Goal: Transaction & Acquisition: Purchase product/service

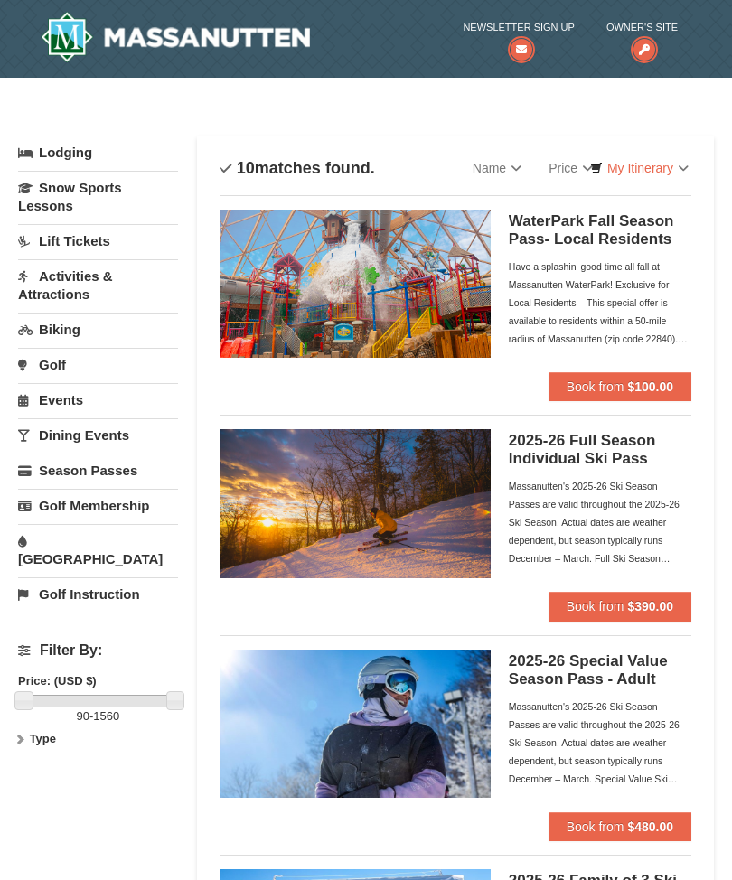
click at [658, 398] on button "Book from $100.00" at bounding box center [620, 386] width 143 height 29
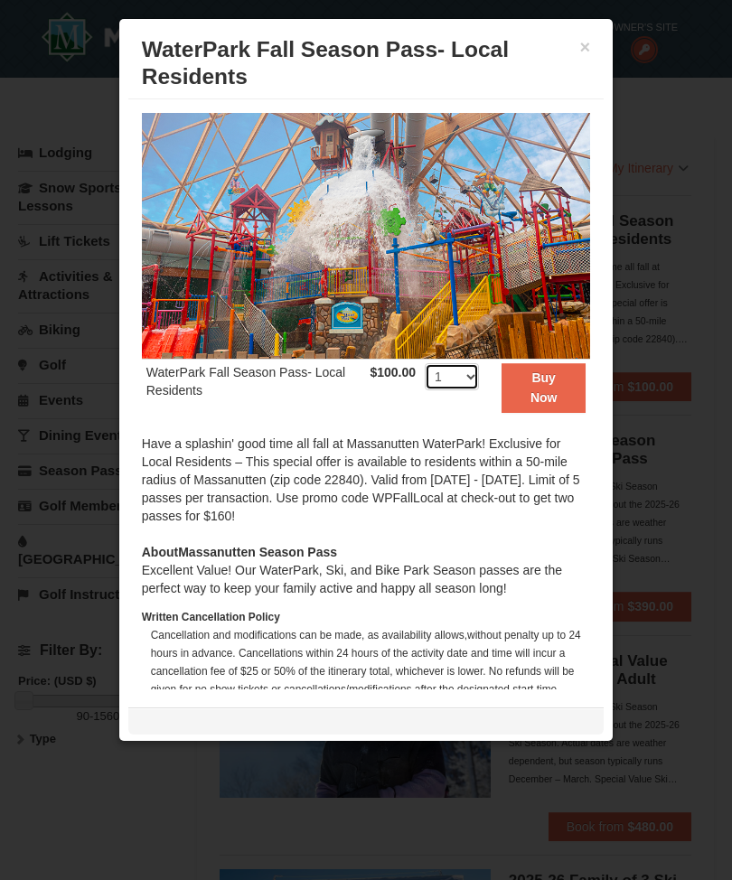
click at [474, 390] on select "1 2 3 4 5 6 7 8 9 10 11 12 13 14 15 16 17 18 19 20 21 22 23 24 25 26 27 28 29 3…" at bounding box center [452, 376] width 54 height 27
select select "6"
click at [542, 409] on button "Buy Now" at bounding box center [544, 388] width 84 height 50
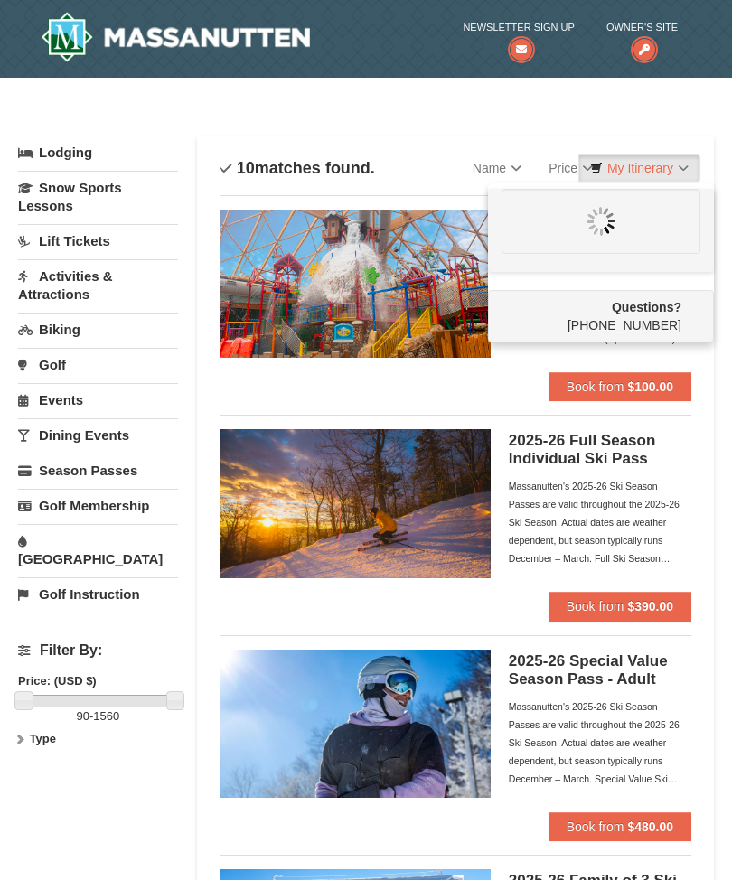
click at [639, 221] on div at bounding box center [601, 221] width 199 height 65
click at [615, 234] on img at bounding box center [601, 221] width 29 height 29
click at [621, 240] on div at bounding box center [601, 221] width 199 height 65
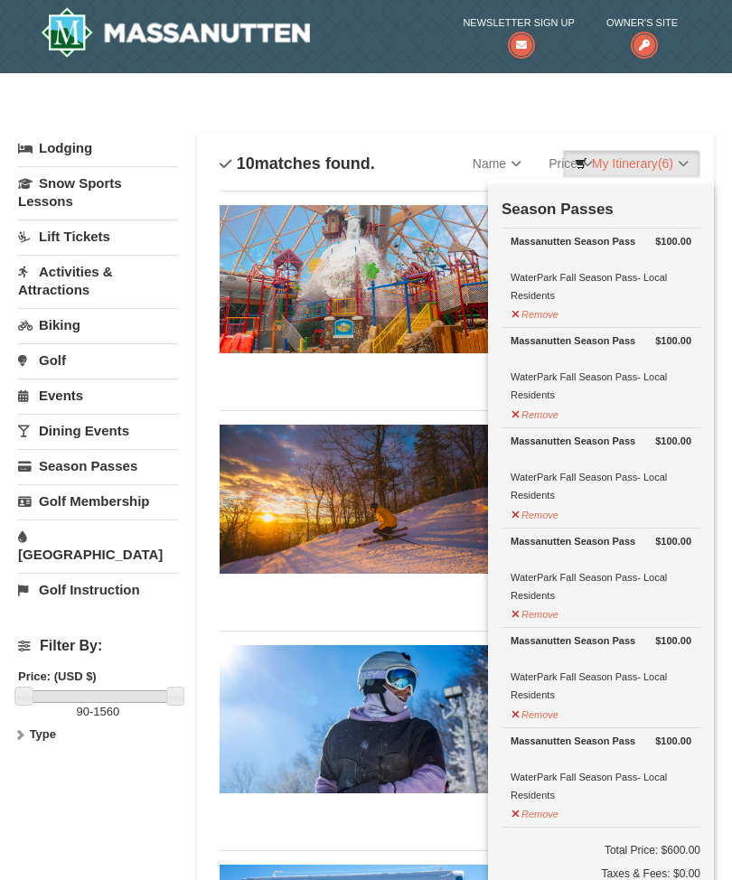
scroll to position [5, 0]
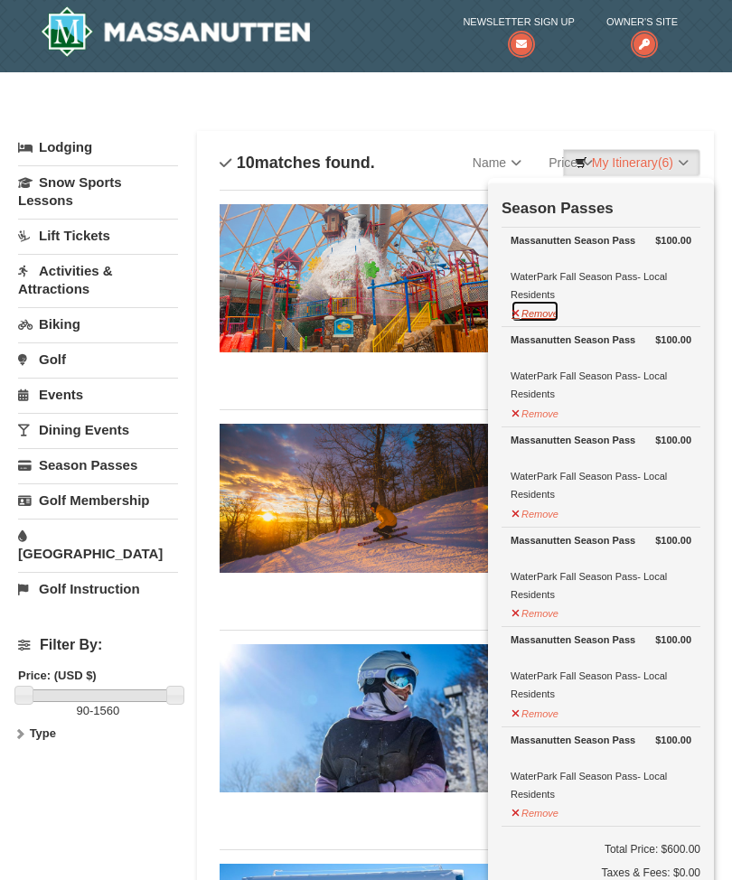
click at [523, 315] on button "Remove" at bounding box center [535, 311] width 49 height 23
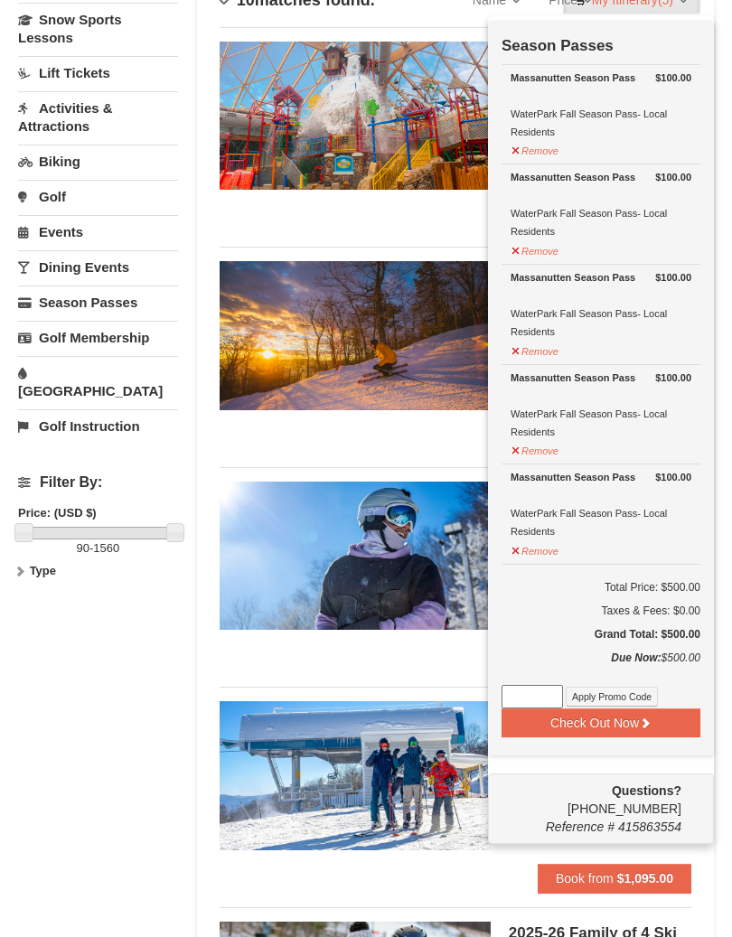
scroll to position [168, 0]
click at [542, 696] on input at bounding box center [532, 696] width 61 height 23
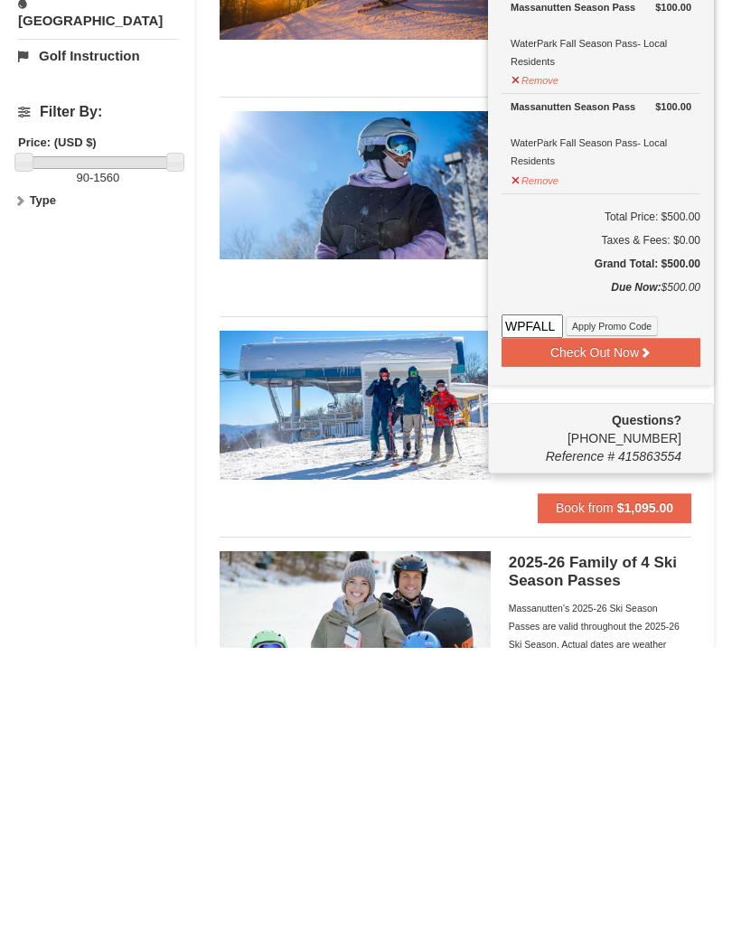
click at [654, 606] on button "Apply Promo Code" at bounding box center [612, 616] width 92 height 20
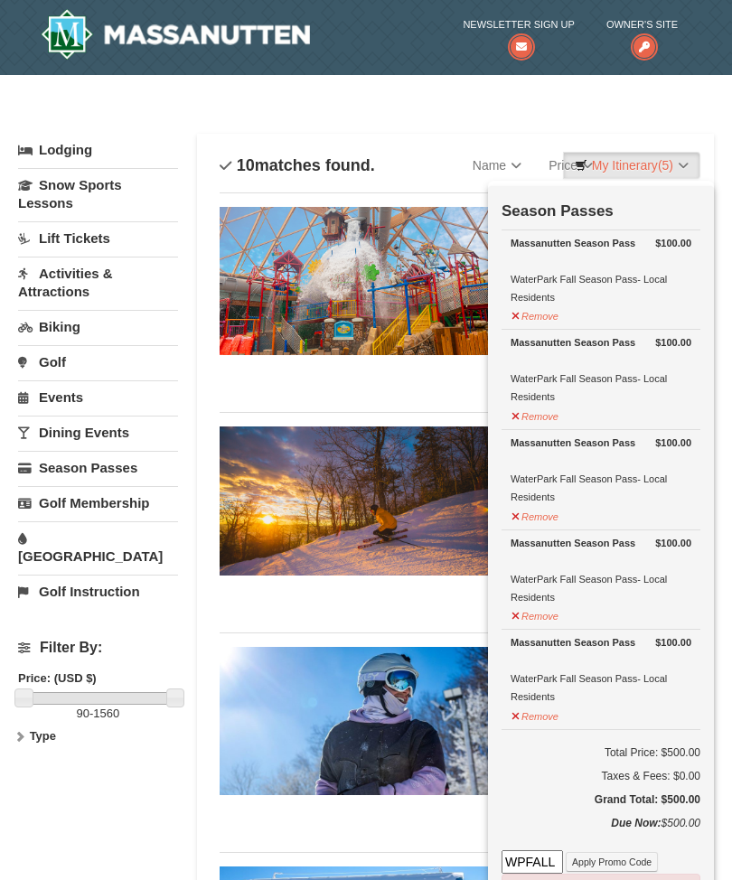
scroll to position [0, 0]
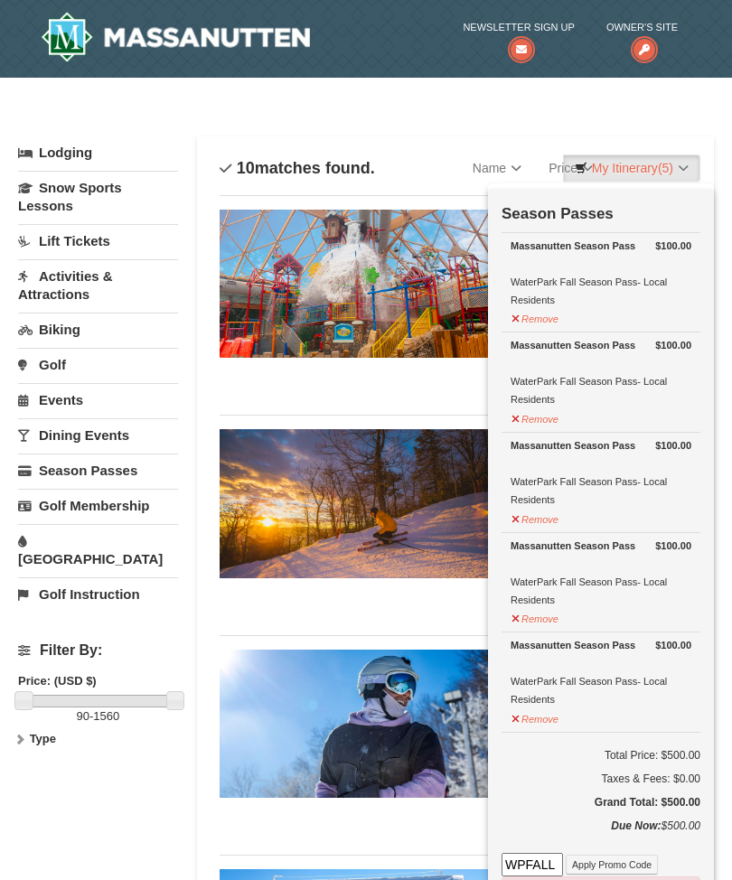
click at [405, 262] on img at bounding box center [355, 284] width 271 height 148
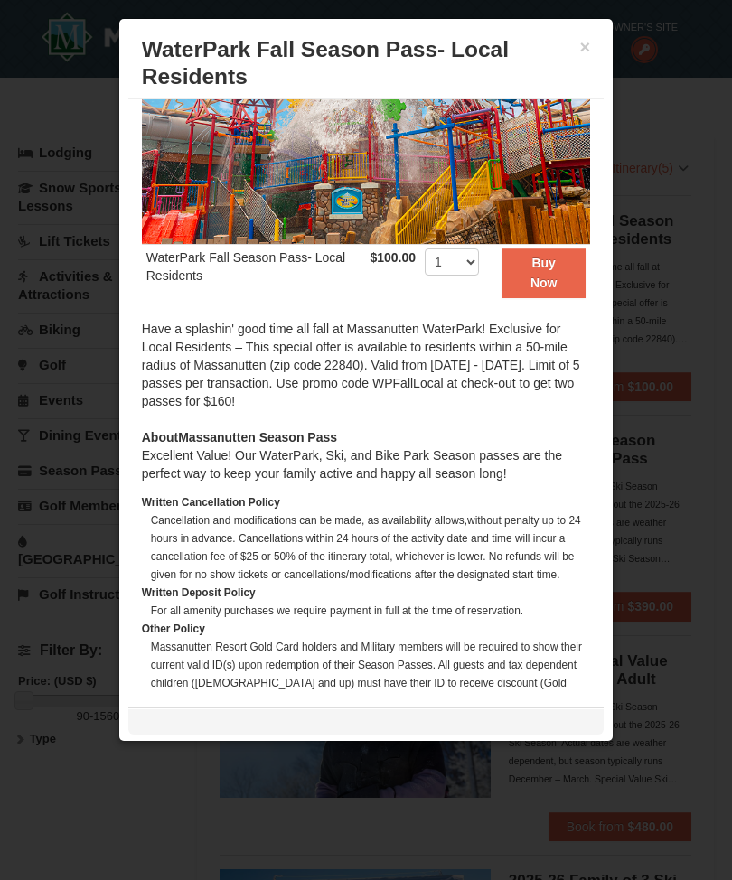
scroll to position [116, 0]
click at [590, 42] on button "×" at bounding box center [585, 47] width 11 height 18
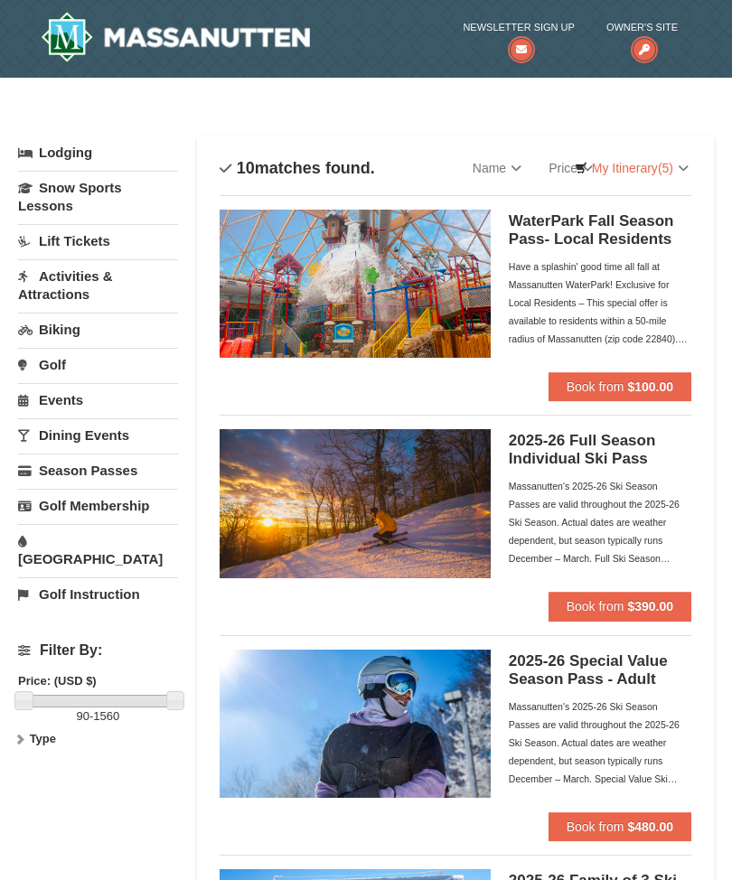
click at [663, 172] on span "(5)" at bounding box center [665, 168] width 15 height 14
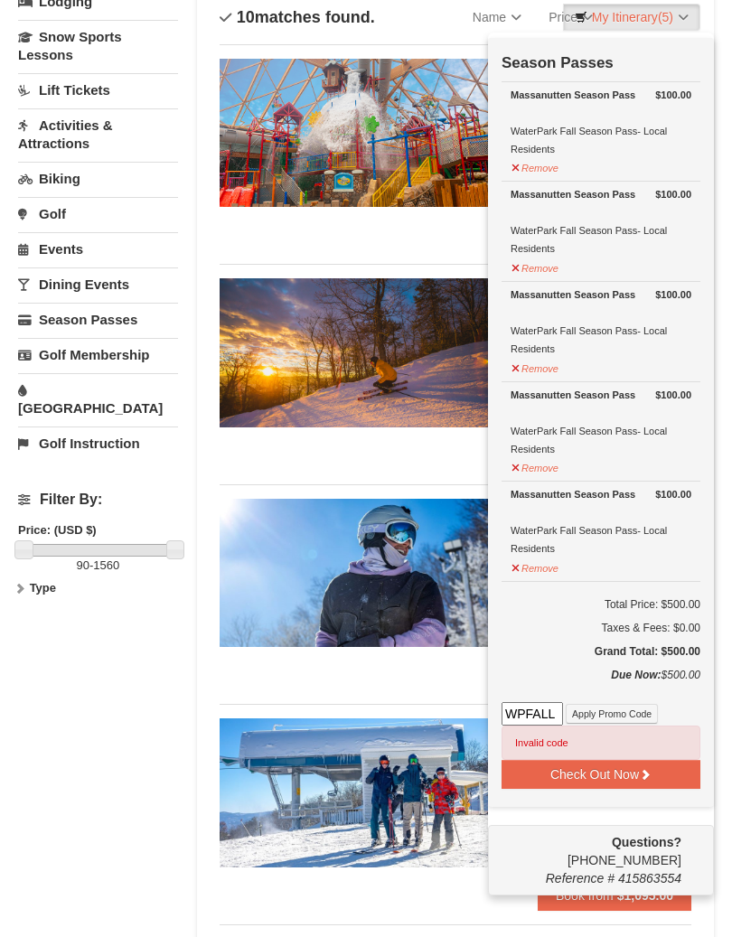
click at [561, 717] on input "WPFALL" at bounding box center [532, 713] width 61 height 23
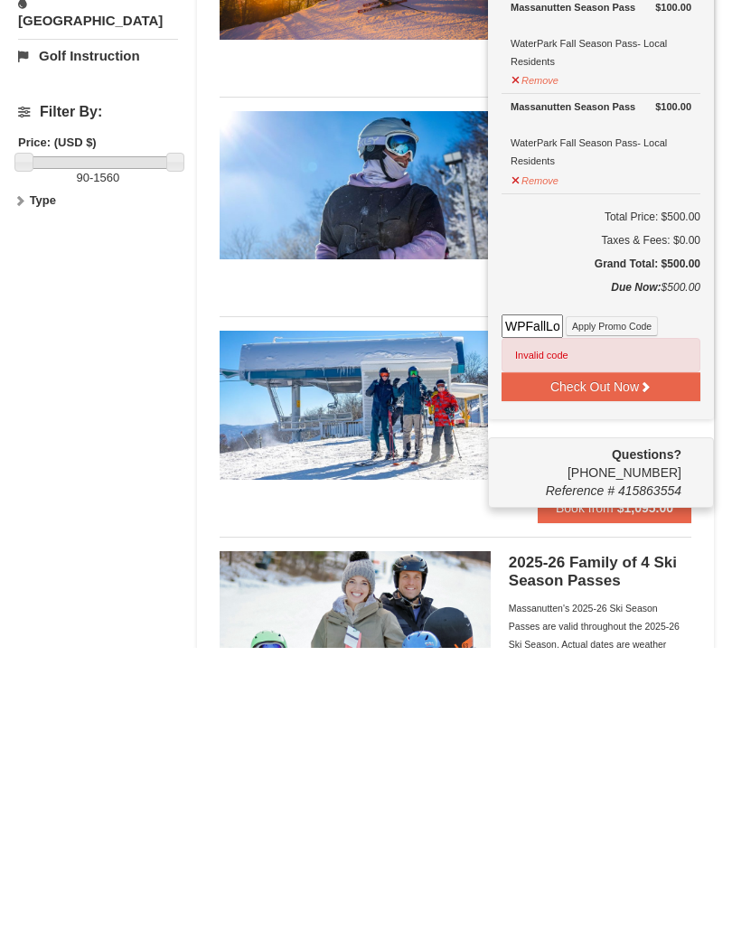
type input "WPFallLocal"
click at [649, 606] on button "Apply Promo Code" at bounding box center [612, 616] width 92 height 20
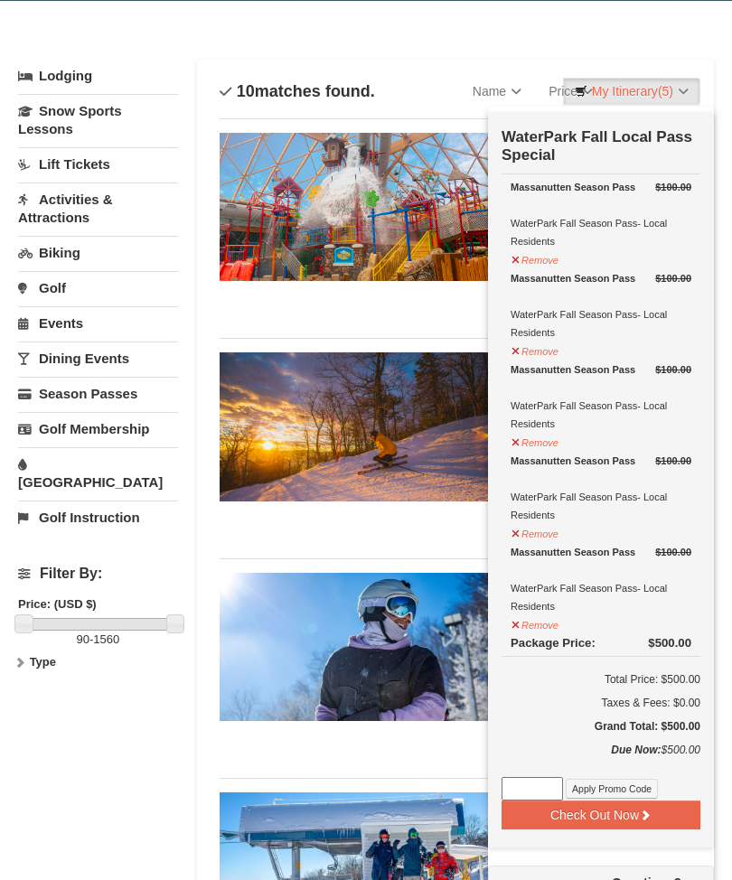
scroll to position [76, 0]
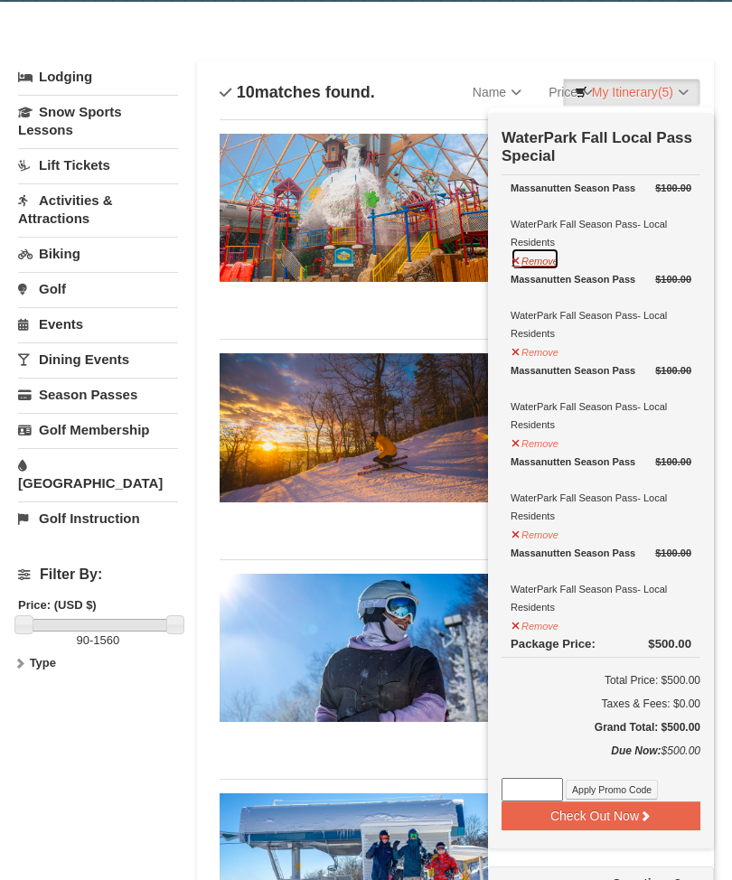
click at [546, 264] on button "Remove" at bounding box center [535, 259] width 49 height 23
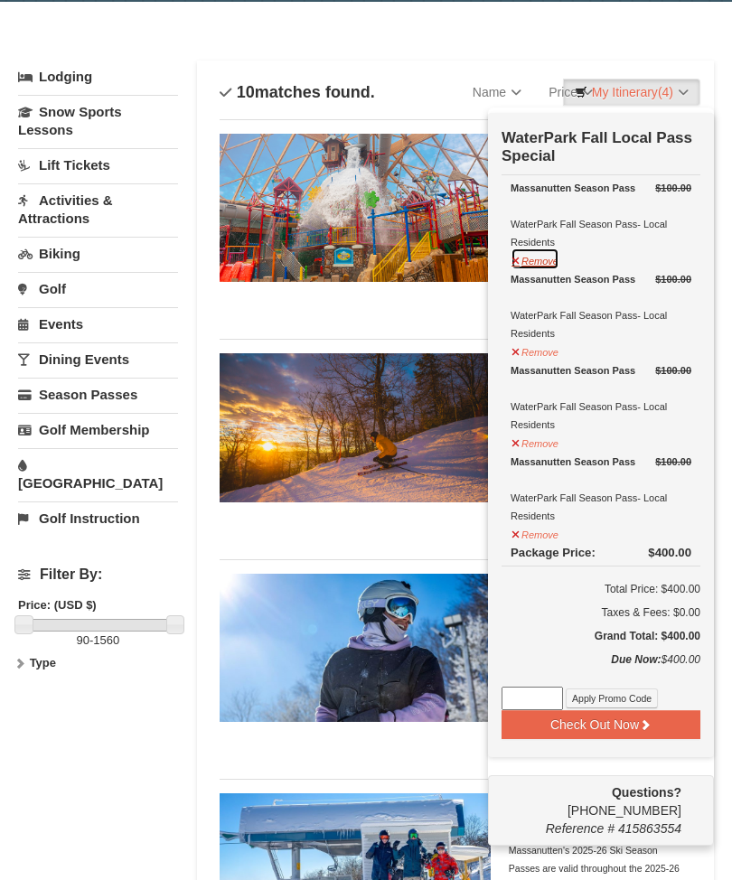
click at [525, 251] on button "Remove" at bounding box center [535, 259] width 49 height 23
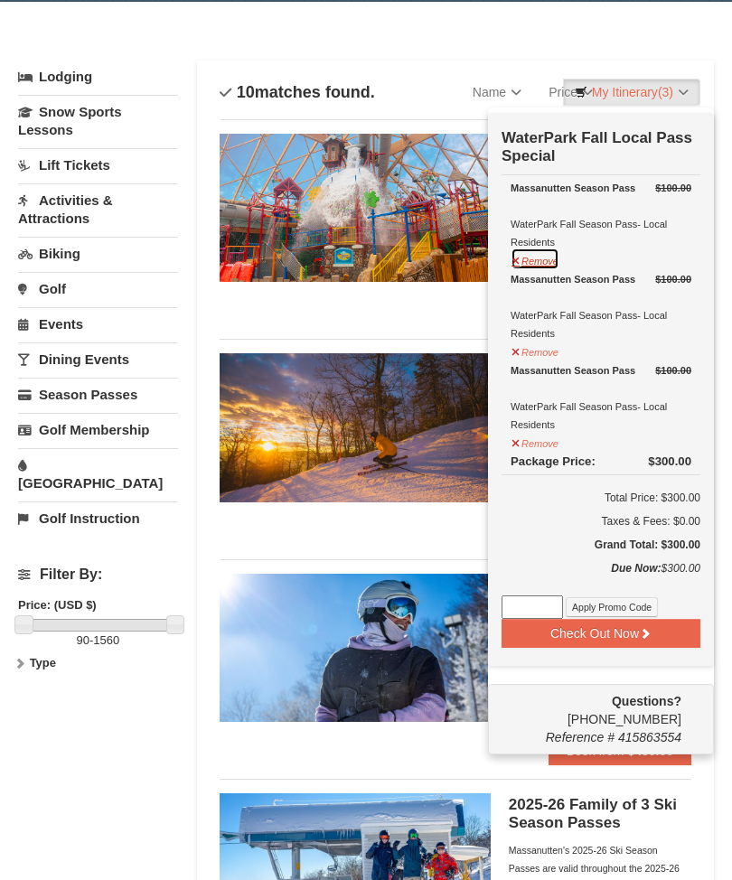
click at [538, 260] on button "Remove" at bounding box center [535, 259] width 49 height 23
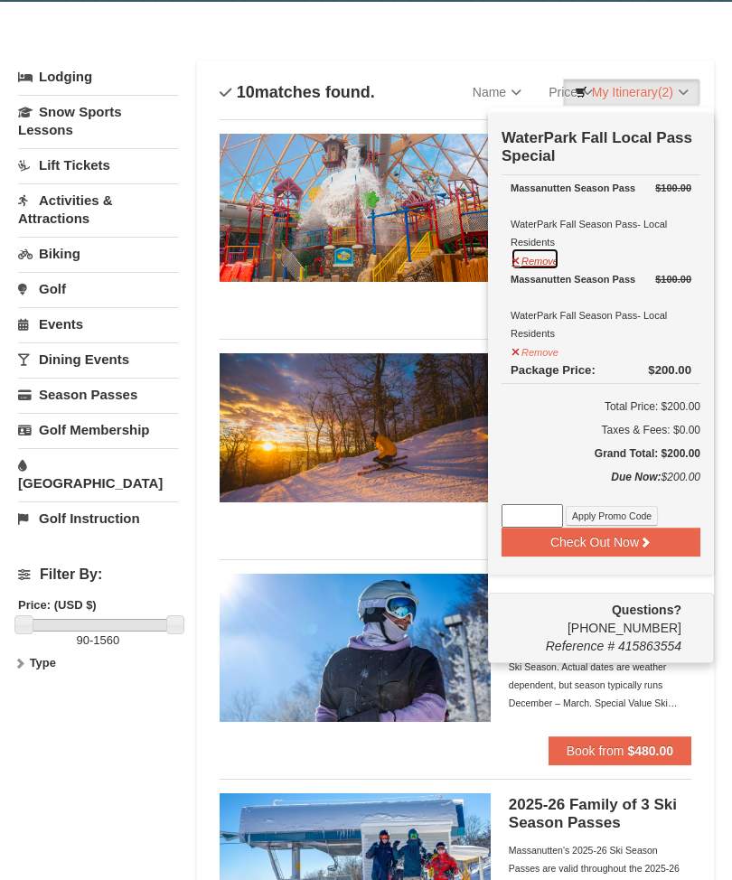
click at [553, 260] on button "Remove" at bounding box center [535, 259] width 49 height 23
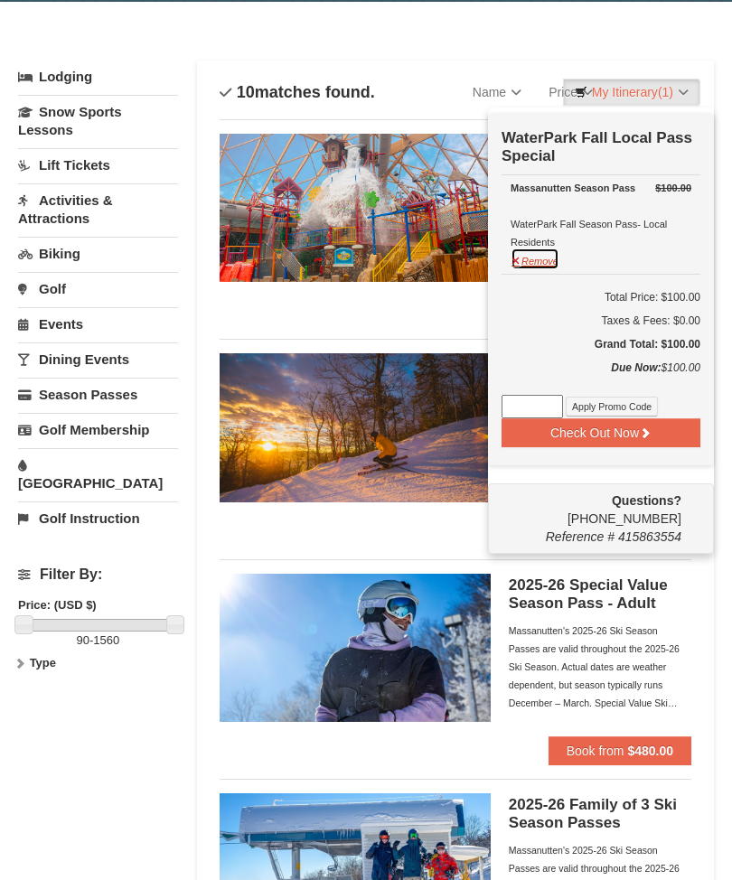
click at [546, 263] on button "Remove" at bounding box center [535, 259] width 49 height 23
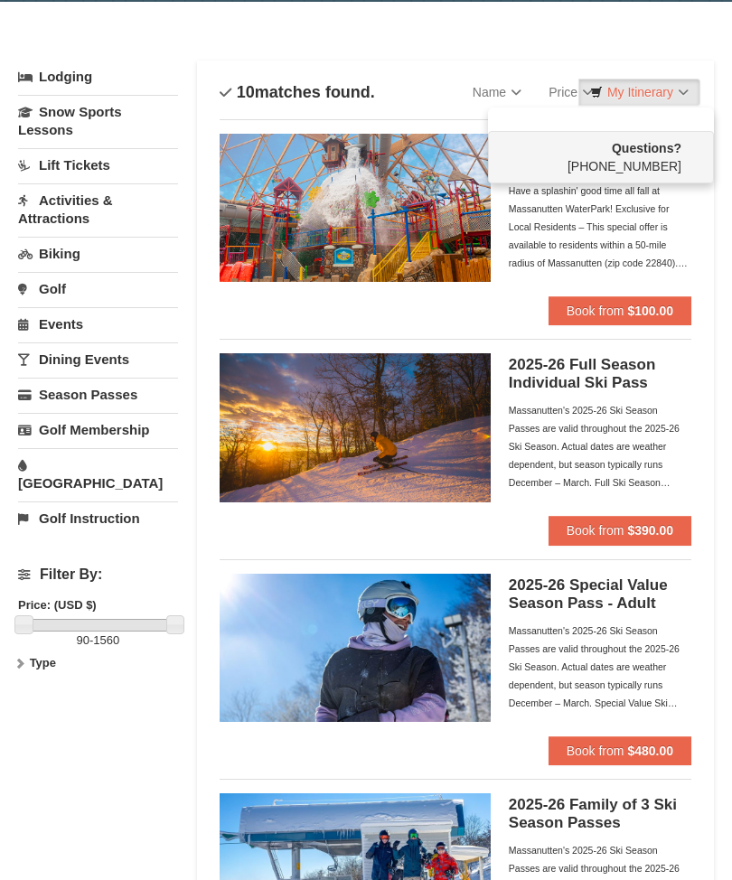
click at [639, 316] on div at bounding box center [366, 440] width 732 height 880
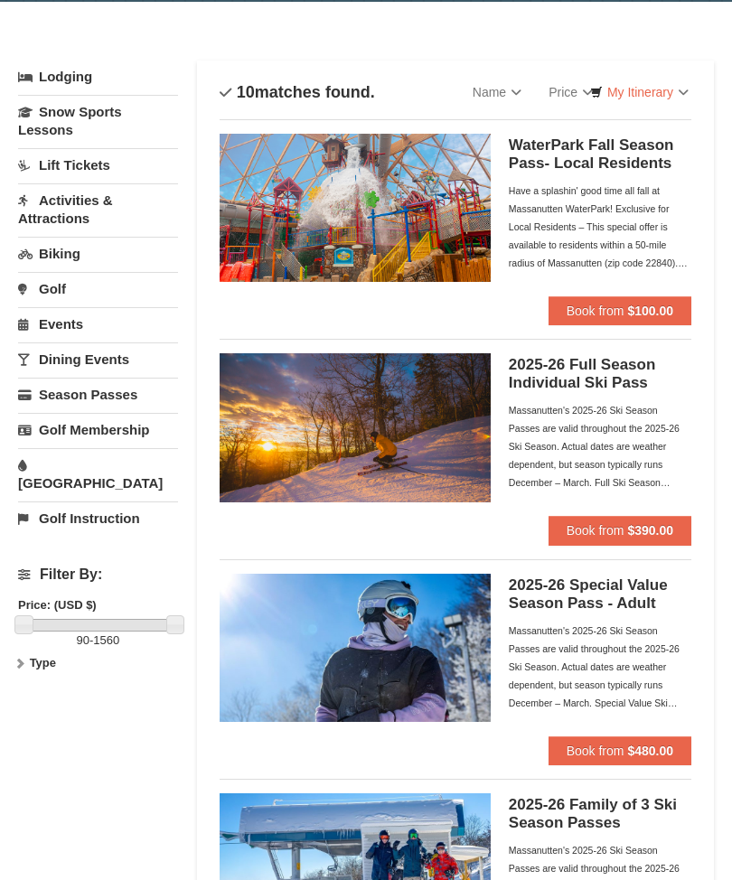
click at [659, 305] on strong "$100.00" at bounding box center [650, 311] width 46 height 14
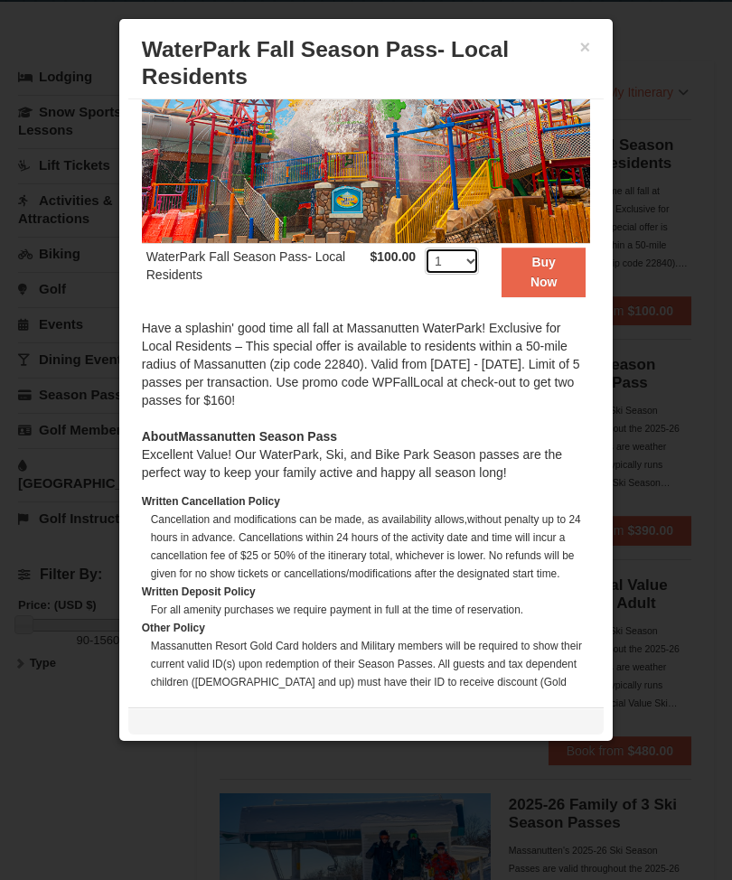
click at [479, 267] on select "1 2 3 4 5 6 7 8 9 10 11 12 13 14 15 16 17 18 19 20 21 22 23 24 25 26 27 28 29 3…" at bounding box center [452, 261] width 54 height 27
select select "5"
click at [553, 276] on strong "Buy Now" at bounding box center [544, 272] width 27 height 34
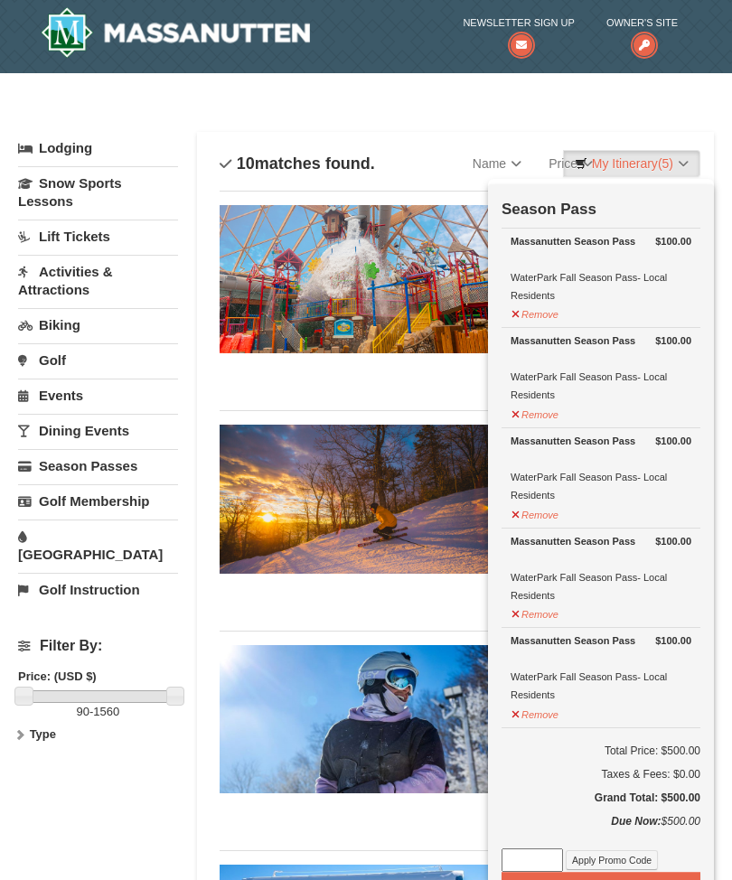
scroll to position [5, 0]
